Goal: Task Accomplishment & Management: Use online tool/utility

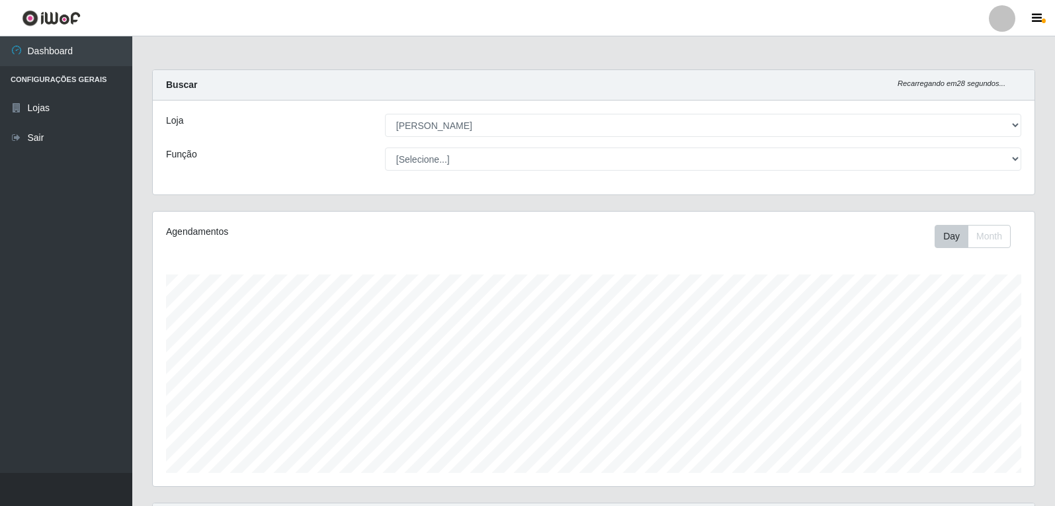
select select "523"
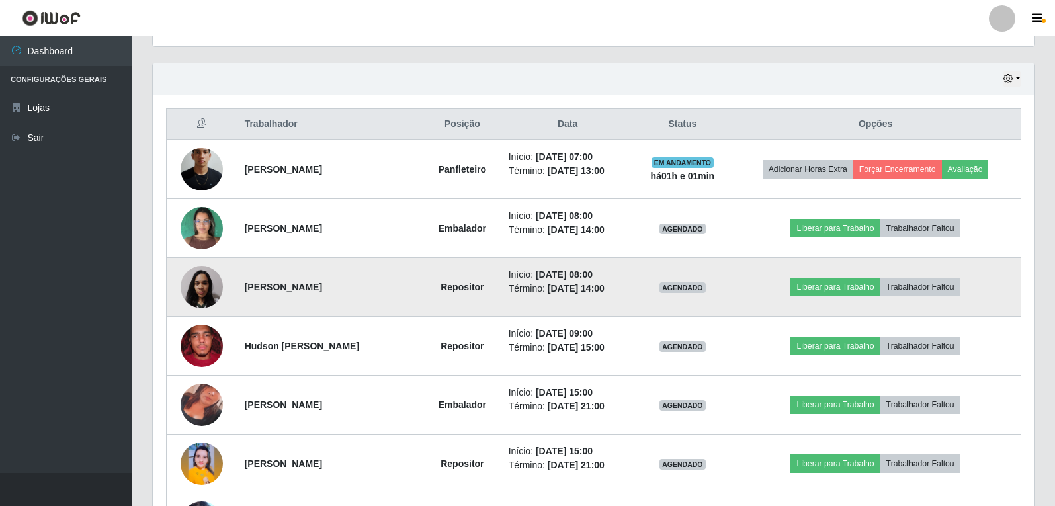
scroll to position [417, 0]
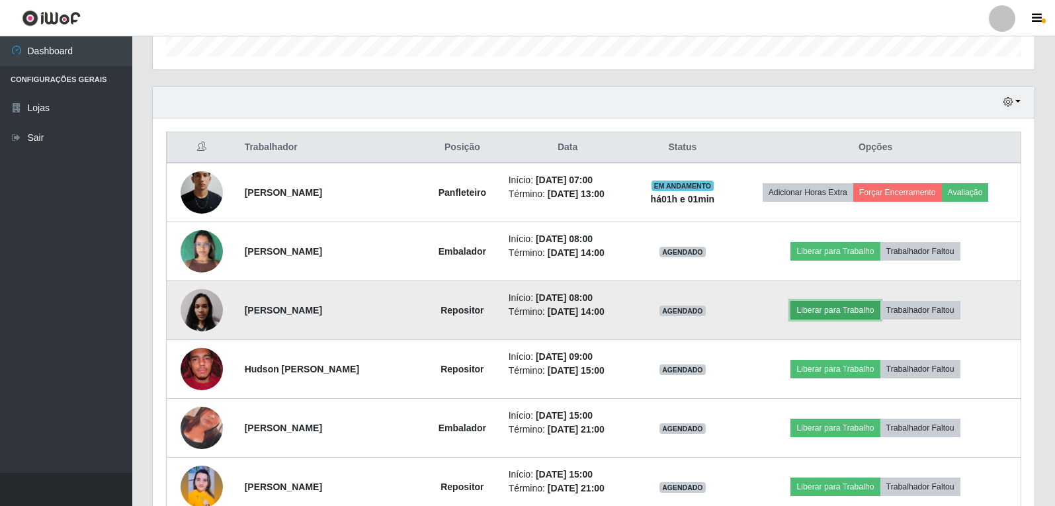
click at [833, 311] on button "Liberar para Trabalho" at bounding box center [835, 310] width 89 height 19
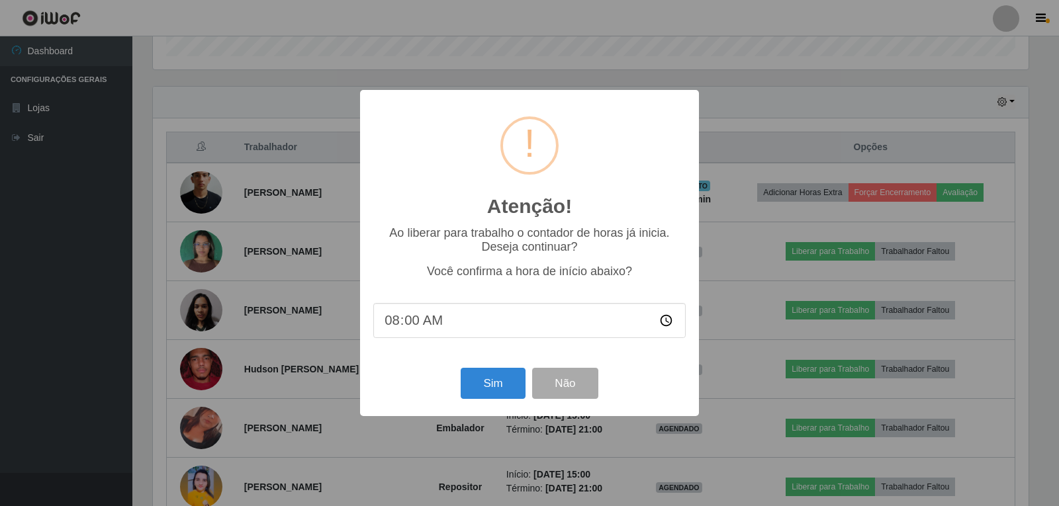
click at [418, 322] on input "08:00" at bounding box center [529, 320] width 312 height 35
click at [416, 320] on input "08:00" at bounding box center [529, 320] width 312 height 35
type input "08:01"
click at [474, 387] on button "Sim" at bounding box center [493, 383] width 64 height 31
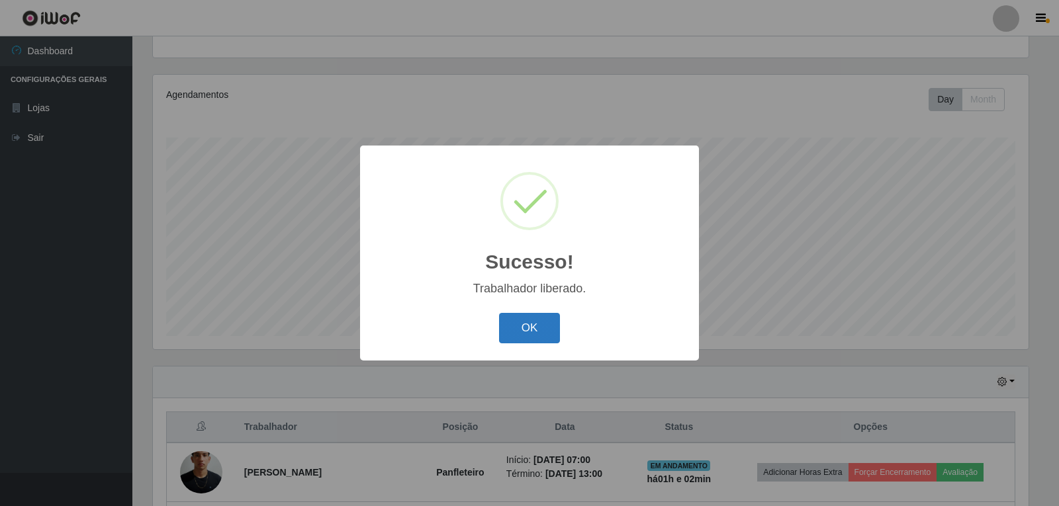
click at [547, 335] on button "OK" at bounding box center [530, 328] width 62 height 31
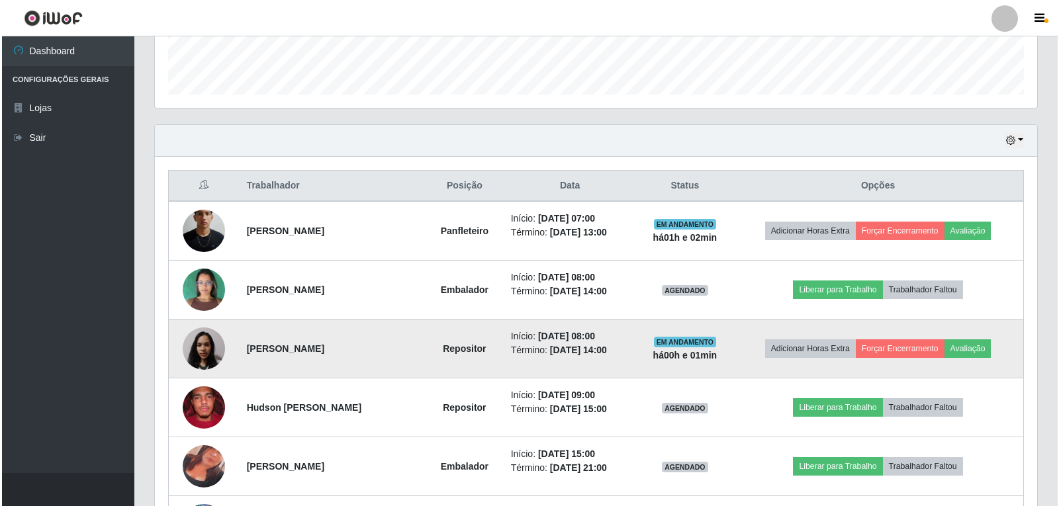
scroll to position [402, 0]
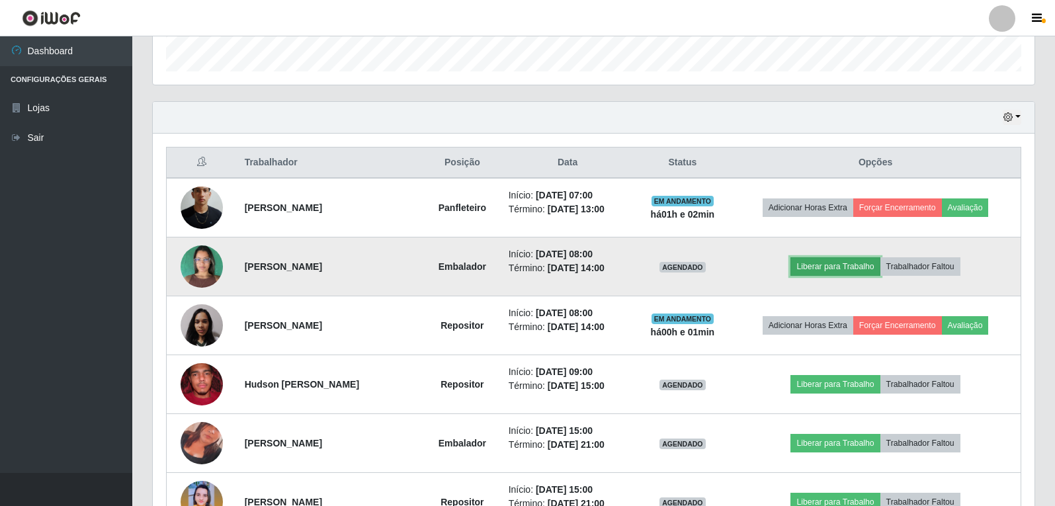
click at [809, 267] on button "Liberar para Trabalho" at bounding box center [835, 266] width 89 height 19
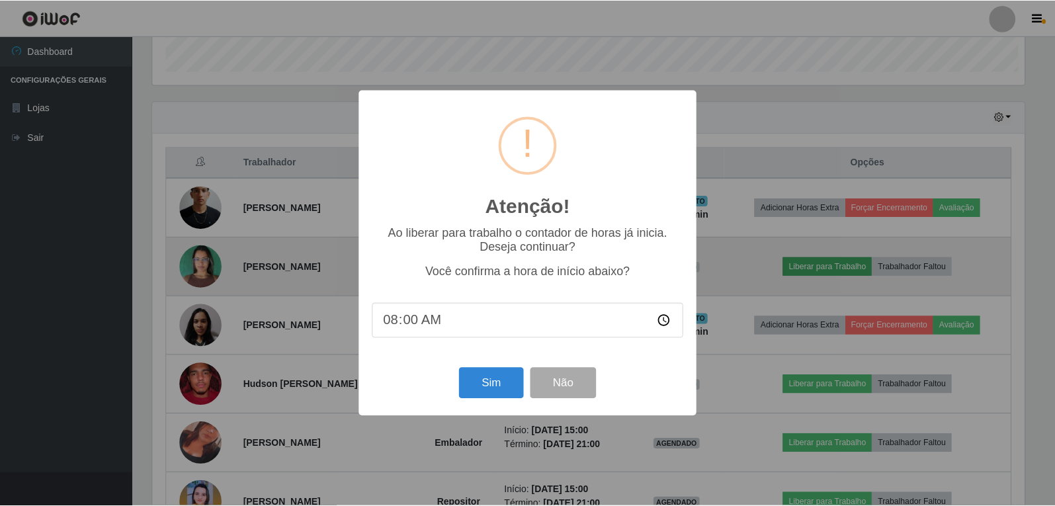
scroll to position [275, 875]
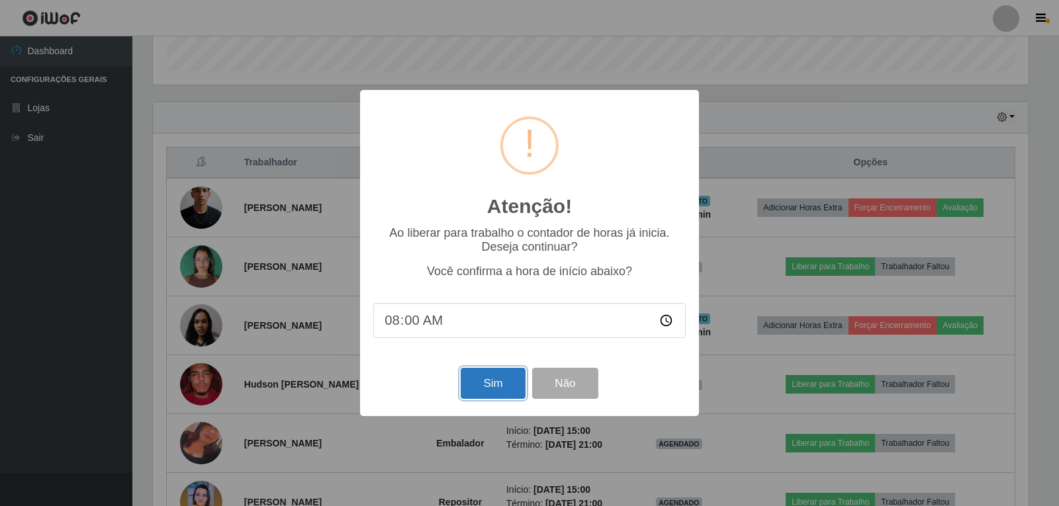
click at [515, 379] on button "Sim" at bounding box center [493, 383] width 64 height 31
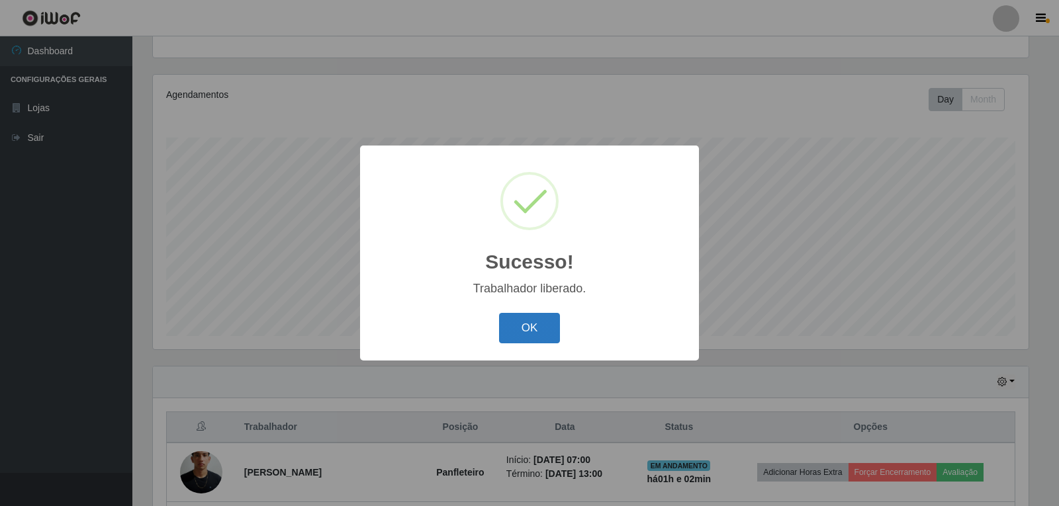
click at [535, 328] on button "OK" at bounding box center [530, 328] width 62 height 31
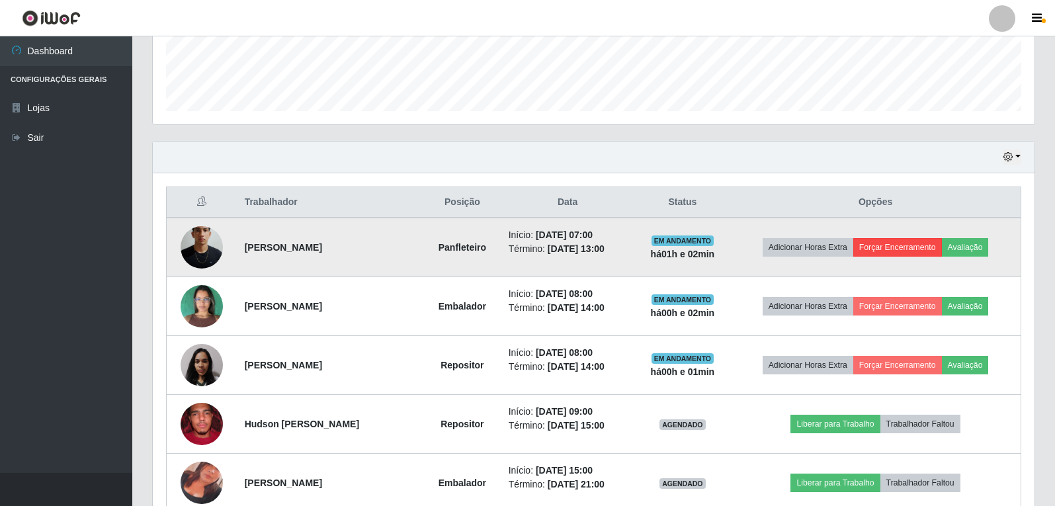
scroll to position [351, 0]
